Goal: Communication & Community: Answer question/provide support

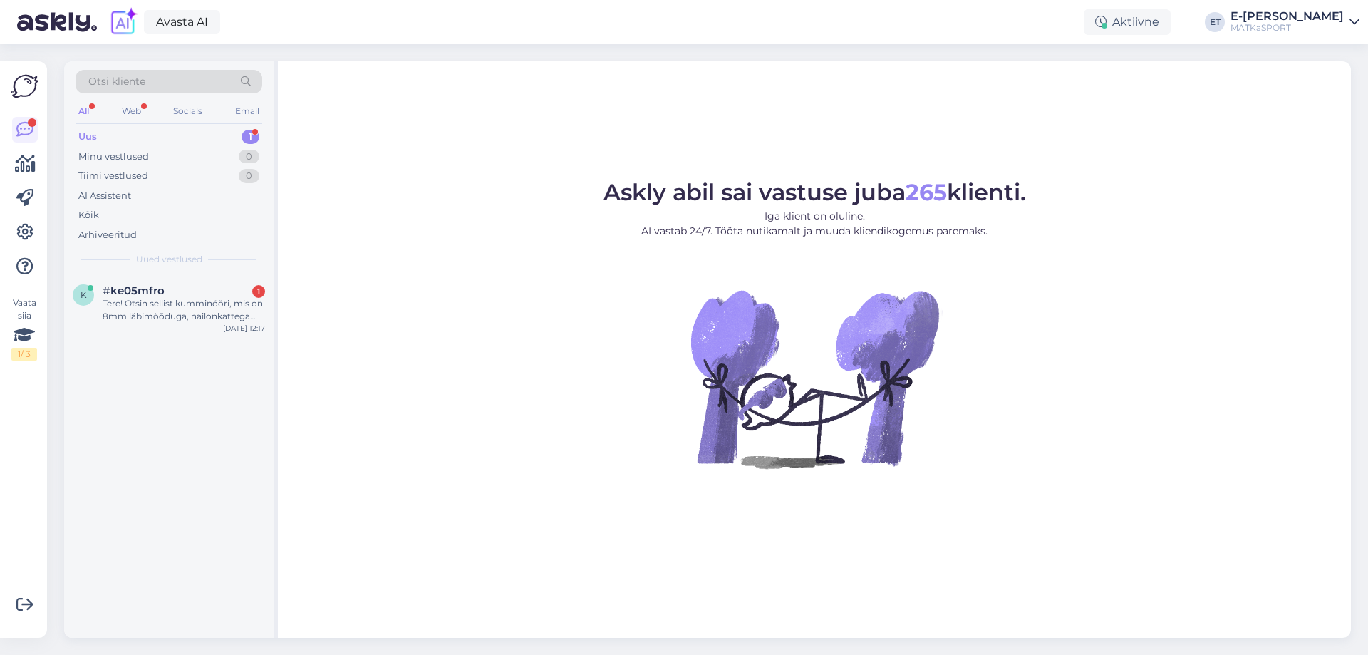
click at [126, 138] on div "Uus 1" at bounding box center [169, 137] width 187 height 20
click at [197, 138] on div "Uus 1" at bounding box center [169, 137] width 187 height 20
click at [105, 135] on div "Uus 1" at bounding box center [169, 137] width 187 height 20
click at [158, 297] on div "Tere! Otsin sellist kumminööri, mis on 8mm läbimõõduga, nailonkattega [PERSON_N…" at bounding box center [184, 310] width 162 height 26
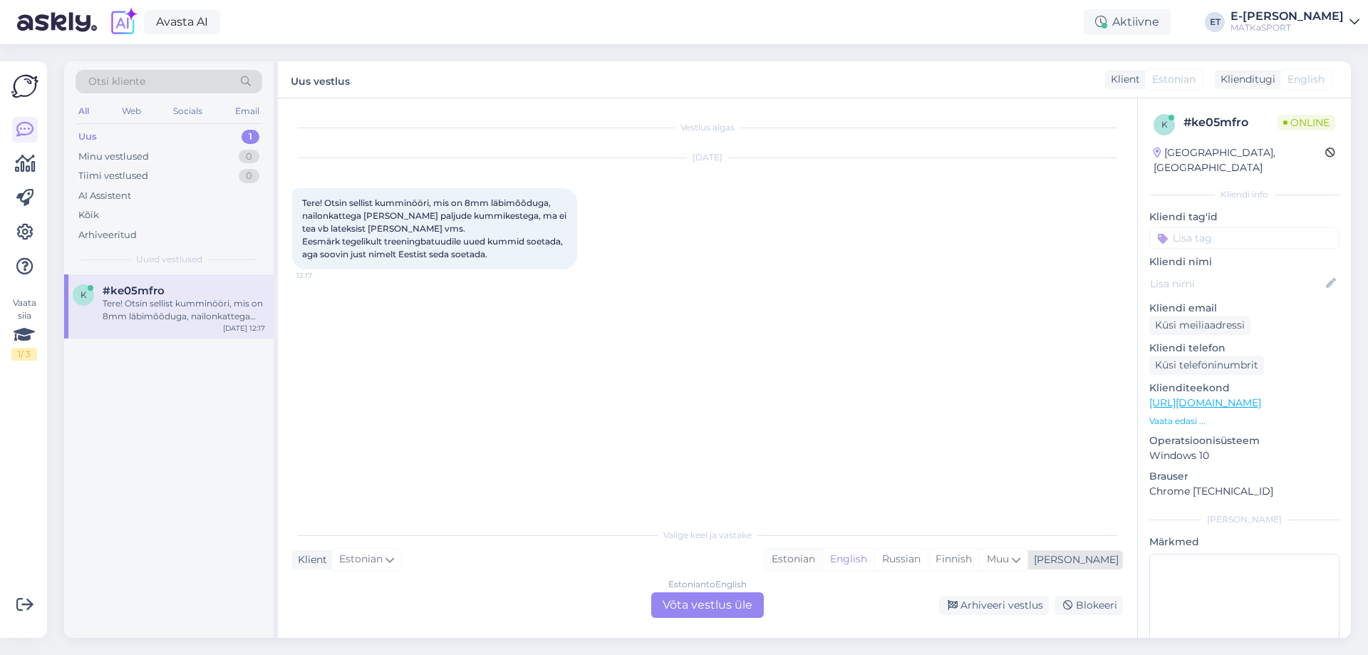
click at [822, 559] on div "Estonian" at bounding box center [794, 559] width 58 height 21
click at [698, 607] on div "Estonian to Estonian Võta vestlus üle" at bounding box center [707, 605] width 113 height 26
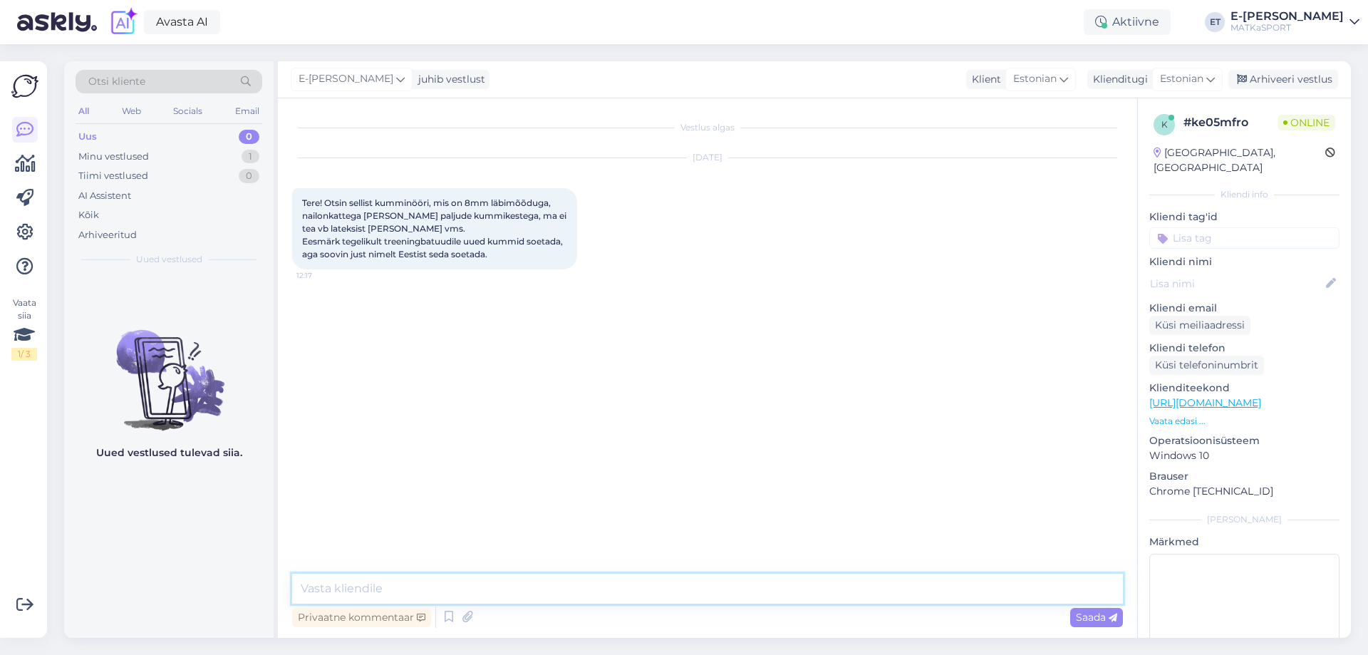
click at [488, 591] on textarea at bounding box center [707, 589] width 831 height 30
type textarea "Tere! Matkaspordi kaubavalikus selline toode puudub, on pakkuda telgile 2 mm ku…"
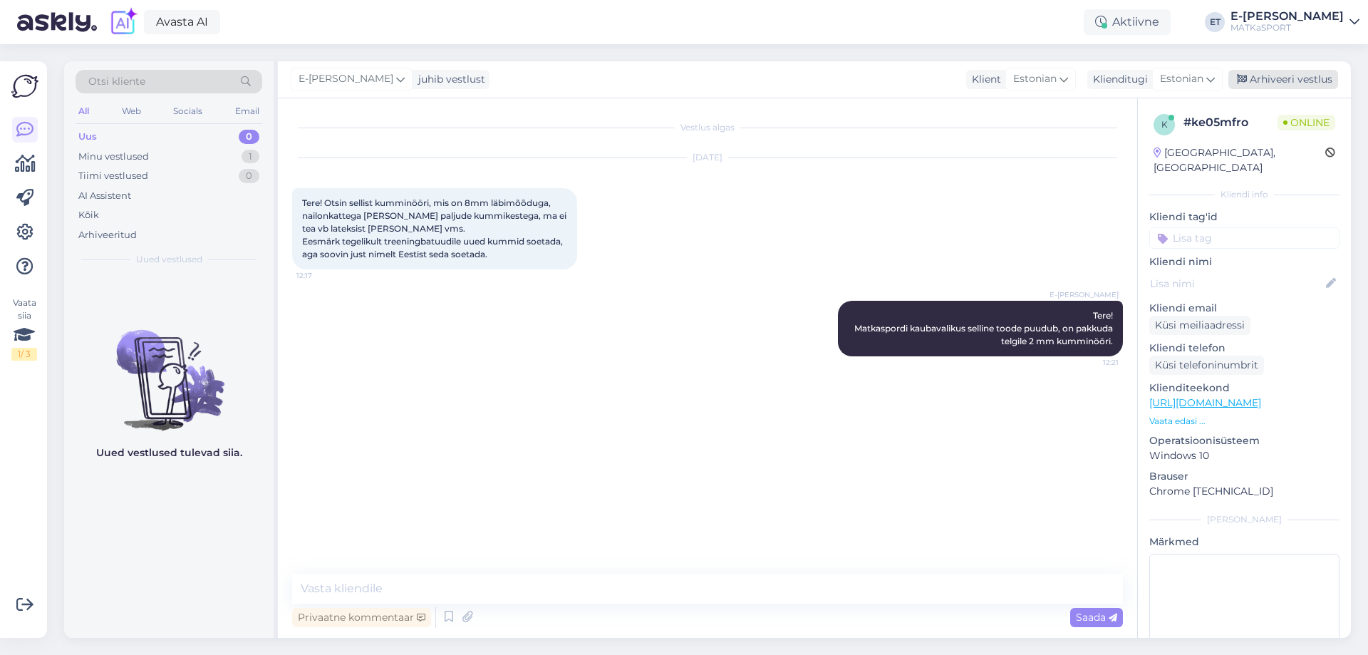
click at [1308, 79] on div "Arhiveeri vestlus" at bounding box center [1283, 79] width 110 height 19
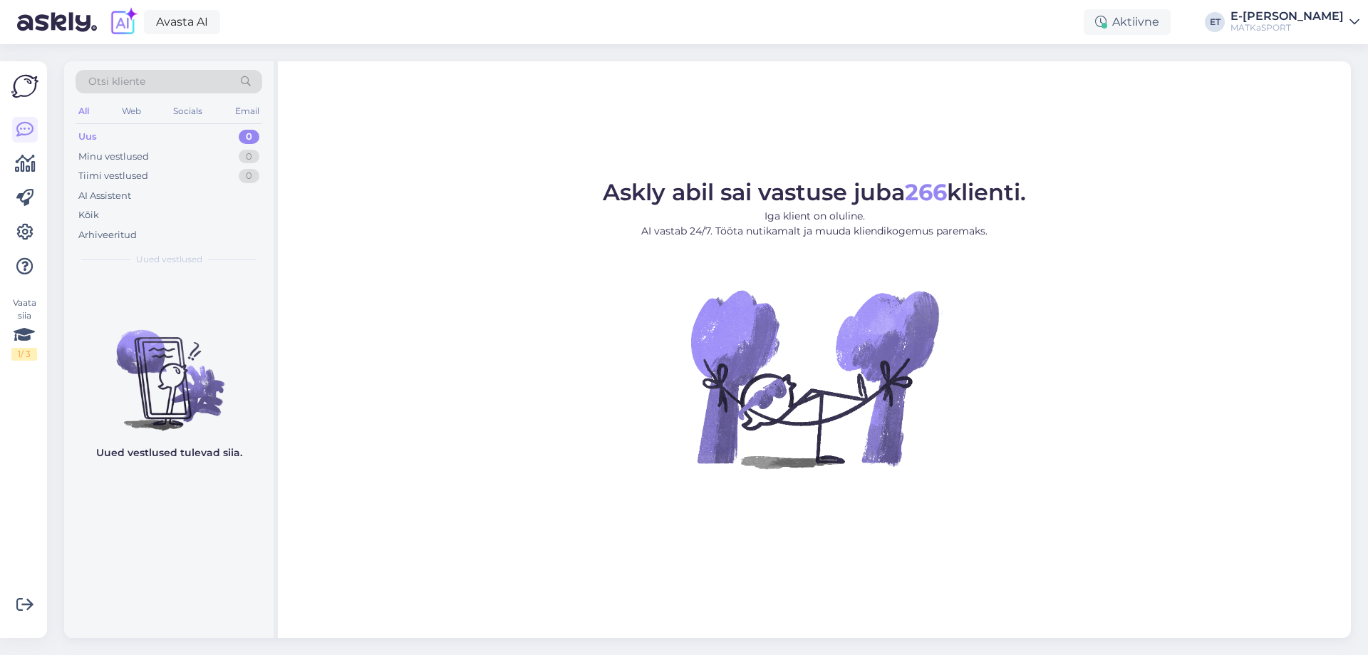
click at [130, 138] on div "Uus 0" at bounding box center [169, 137] width 187 height 20
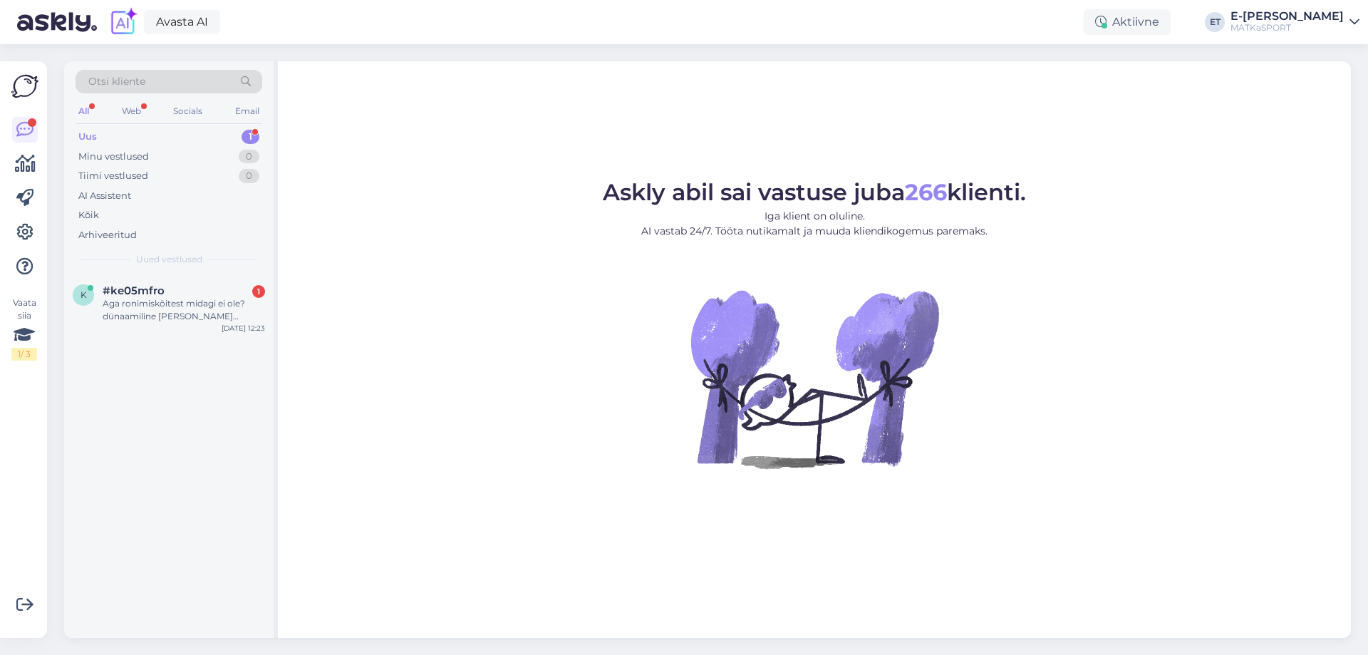
click at [170, 140] on div "Uus 1" at bounding box center [169, 137] width 187 height 20
drag, startPoint x: 155, startPoint y: 302, endPoint x: 164, endPoint y: 301, distance: 8.6
click at [156, 302] on div "Aga ronimisköitest midagi ei ole? dünaamiline köis nailonkatte ja lateks sisuga?" at bounding box center [184, 310] width 162 height 26
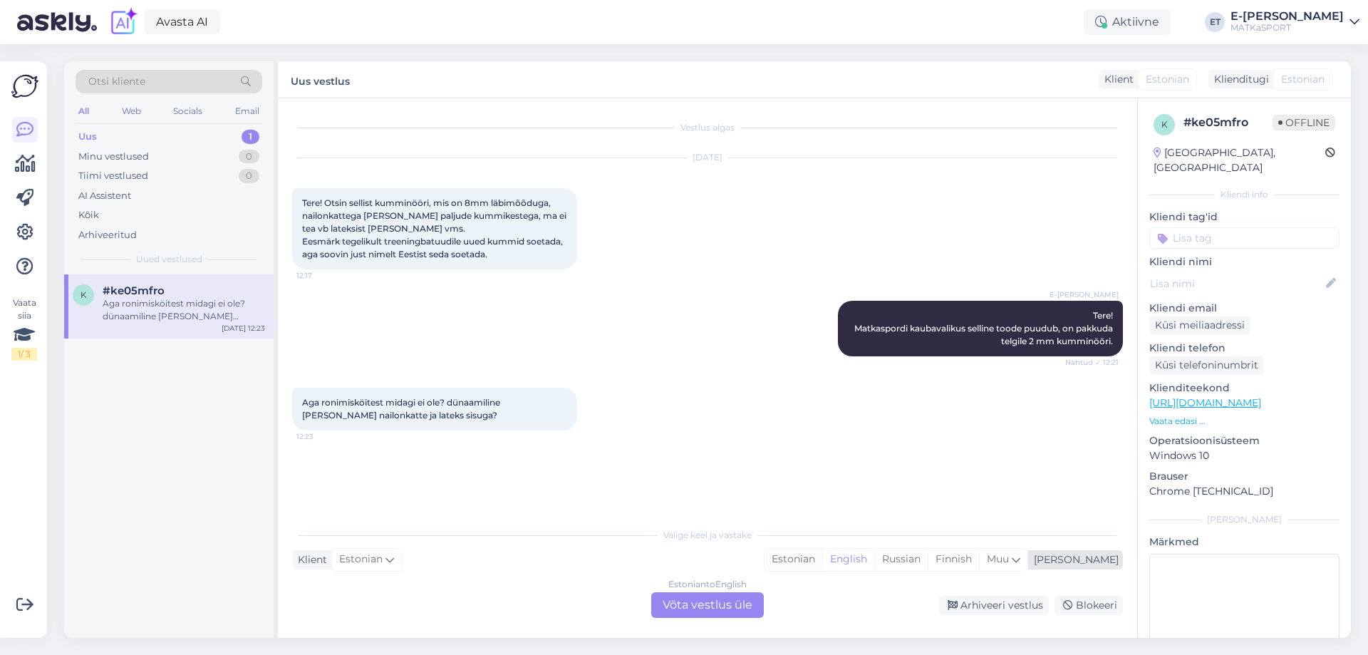
click at [822, 563] on div "Estonian" at bounding box center [794, 559] width 58 height 21
click at [716, 609] on div "Estonian to Estonian Võta vestlus üle" at bounding box center [707, 605] width 113 height 26
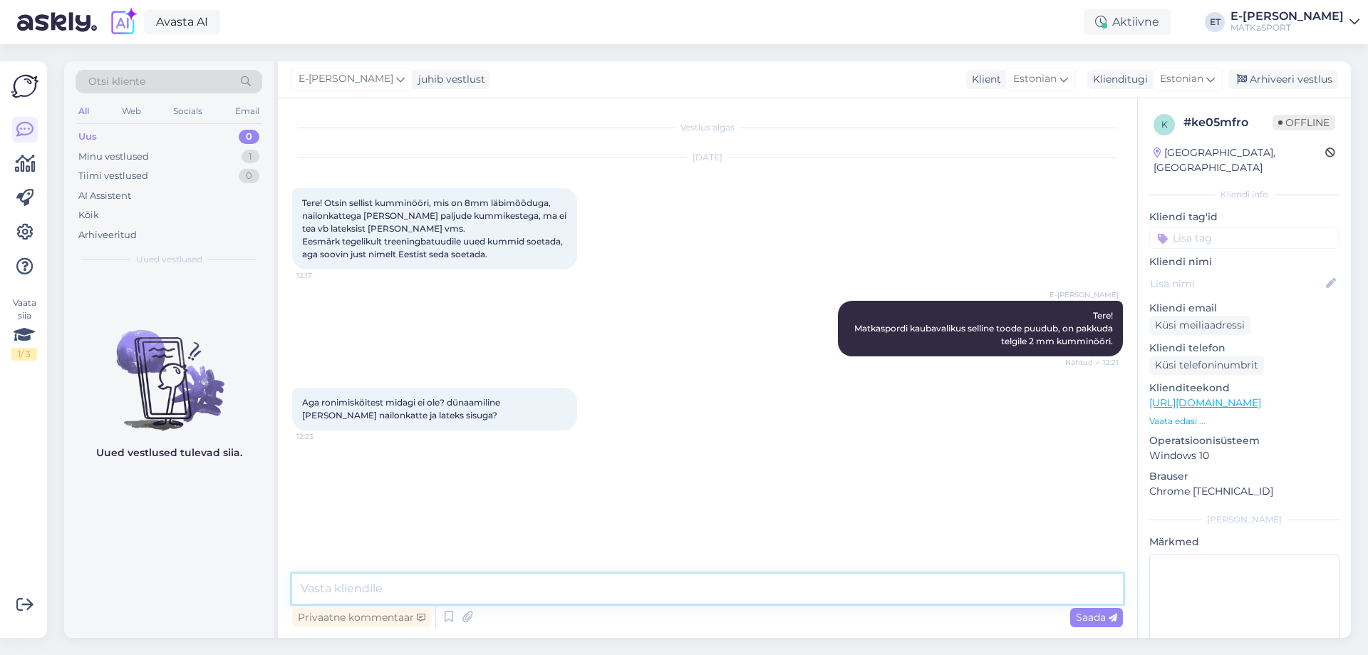
click at [533, 589] on textarea at bounding box center [707, 589] width 831 height 30
type textarea "Meie dünaamiliste köite valik on nähtav all olevalt lingilt:"
paste textarea "https://matkasport.ee/otsi?controller=search&s=d%C3%BCnaamiline+k%C3%B6is"
type textarea "https://matkasport.ee/otsi?controller=search&s=d%C3%BCnaamiline+k%C3%B6is"
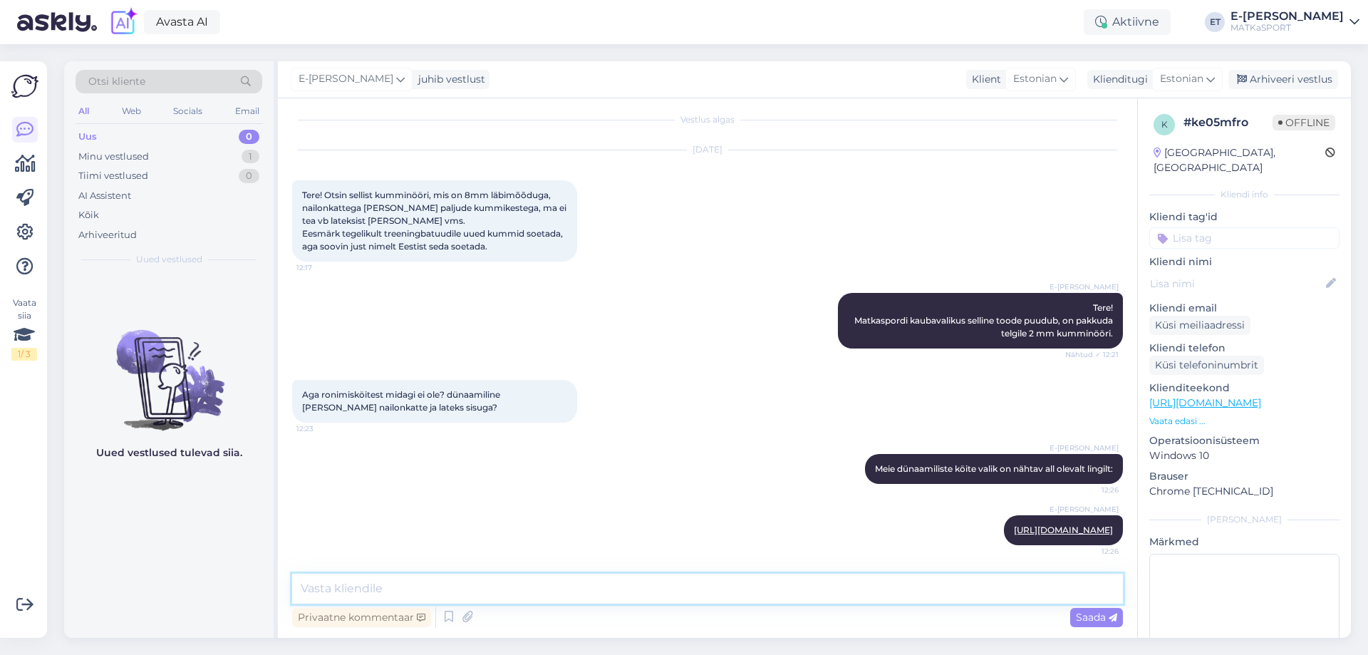
click at [1025, 592] on textarea at bounding box center [707, 589] width 831 height 30
type textarea "f"
type textarea "S"
click at [363, 589] on textarea "Sealt saate iga köie kohta täpsemat infot" at bounding box center [707, 589] width 831 height 30
click at [559, 584] on textarea "Sealt leiate iga köie kohta täpsemat infot" at bounding box center [707, 589] width 831 height 30
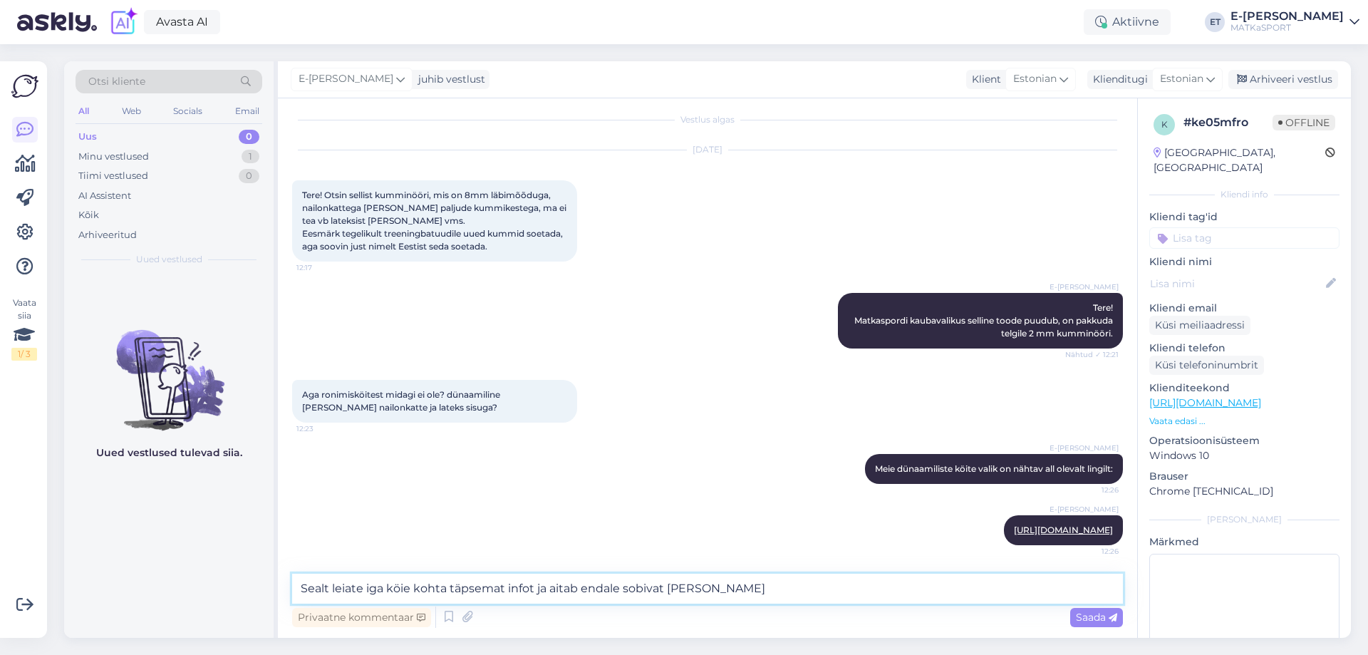
click at [545, 589] on textarea "Sealt leiate iga köie kohta täpsemat infot ja aitab endale sobivat leida" at bounding box center [707, 589] width 831 height 30
click at [751, 589] on textarea "Sealt leiate iga köie kohta täpsemat infot, mis aitab endale sobivat leida" at bounding box center [707, 589] width 831 height 30
type textarea "Sealt leiate iga köie kohta täpsemat infot, mis aitab endale sobivat leida."
click at [1092, 616] on span "Saada" at bounding box center [1096, 617] width 41 height 13
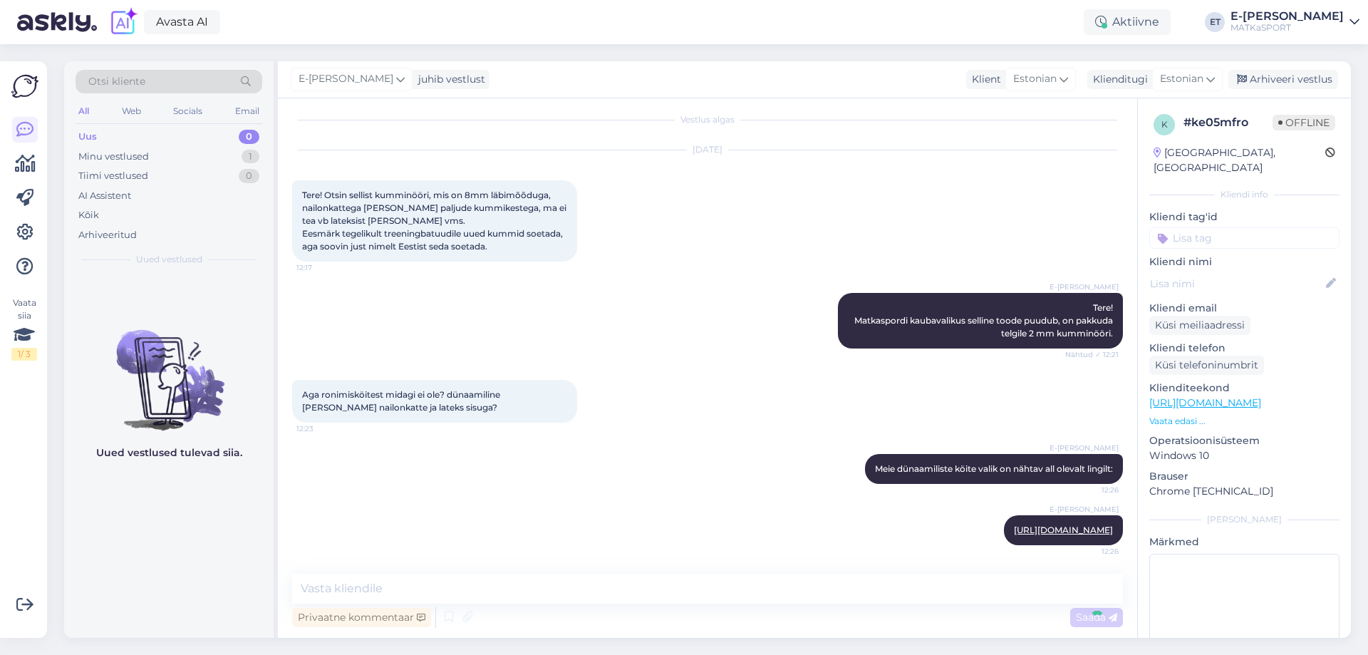
scroll to position [95, 0]
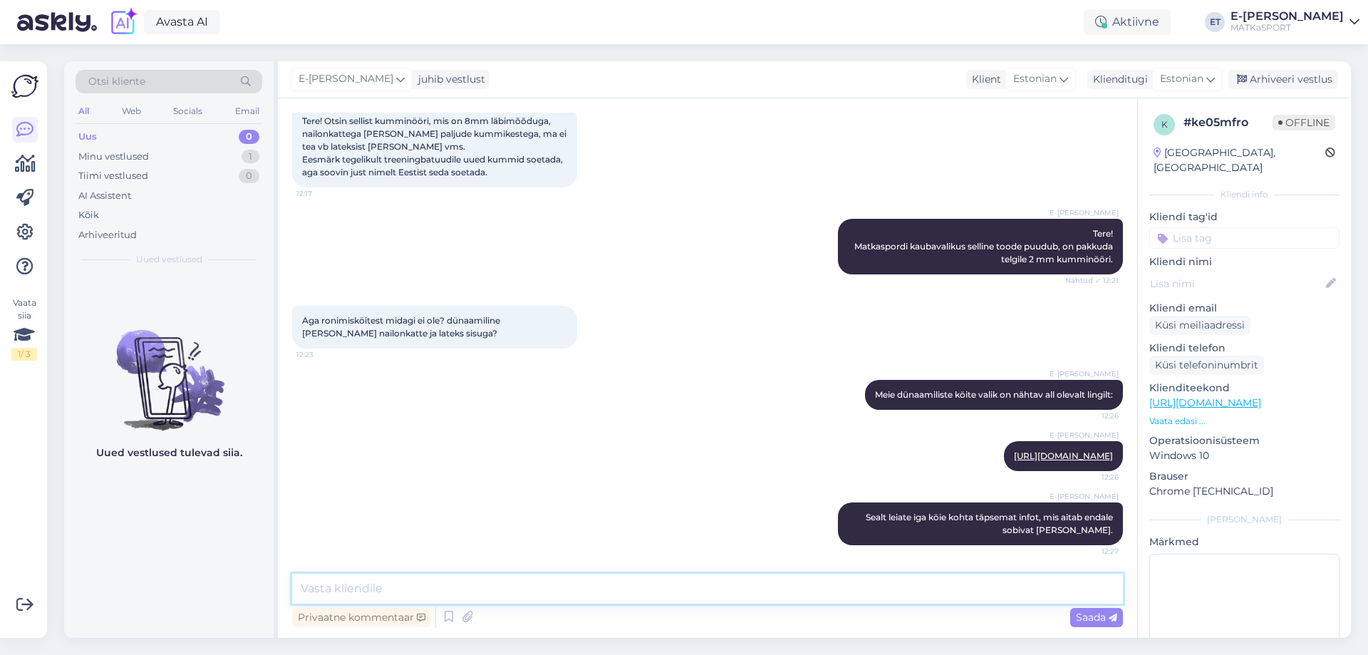
drag, startPoint x: 543, startPoint y: 589, endPoint x: 552, endPoint y: 589, distance: 9.3
click at [544, 589] on textarea at bounding box center [707, 589] width 831 height 30
type textarea "Ö"
paste textarea "681 31 40"
type textarea "Köite kohta veel täpsemat infot saab Matkaspordi Järve kauplusest, kontakttelef…"
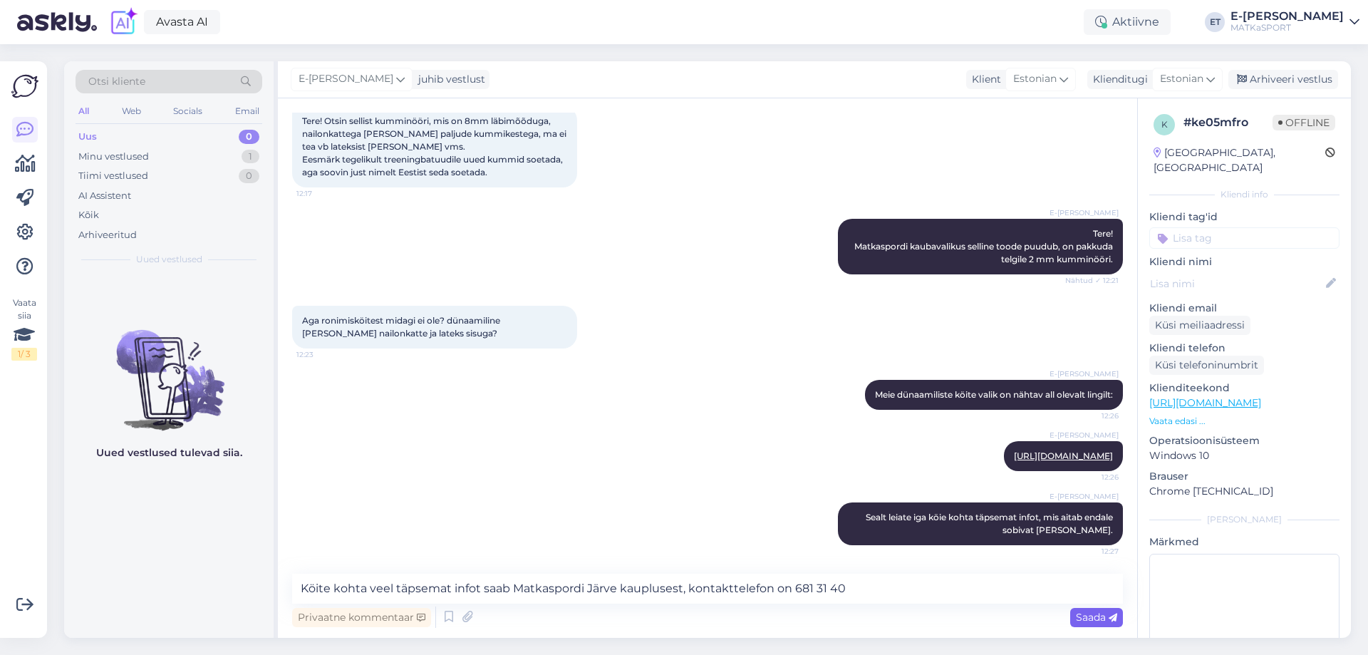
click at [1082, 617] on span "Saada" at bounding box center [1096, 617] width 41 height 13
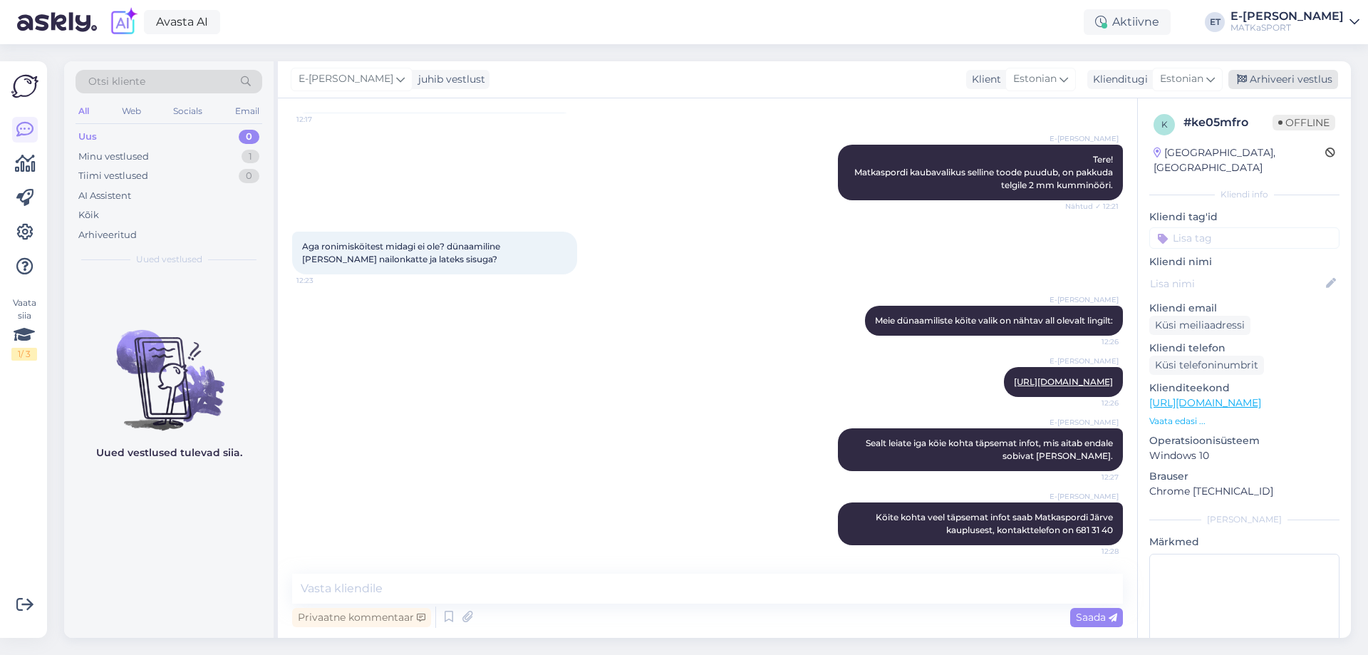
click at [1275, 76] on div "Arhiveeri vestlus" at bounding box center [1283, 79] width 110 height 19
